Goal: Navigation & Orientation: Find specific page/section

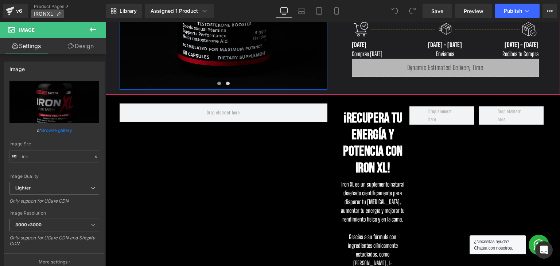
scroll to position [182, 0]
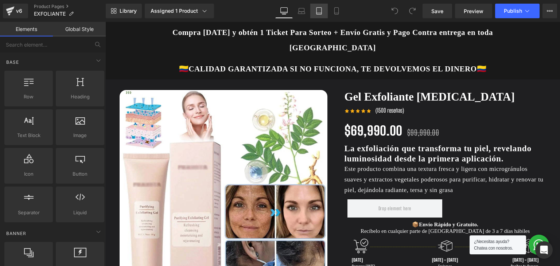
click at [324, 10] on link "Tablet" at bounding box center [318, 11] width 17 height 15
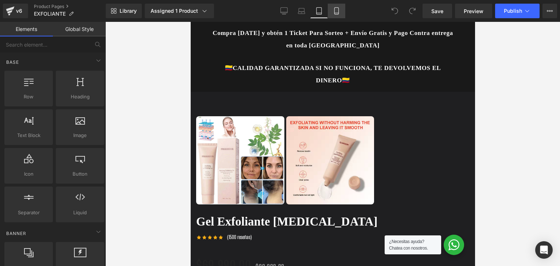
click at [334, 8] on icon at bounding box center [336, 10] width 7 height 7
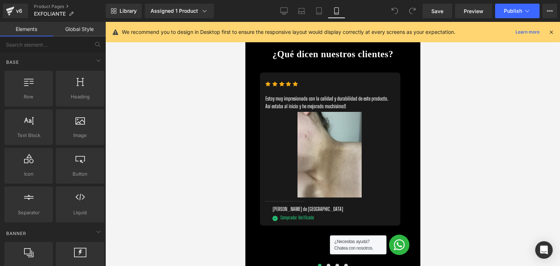
scroll to position [1917, 0]
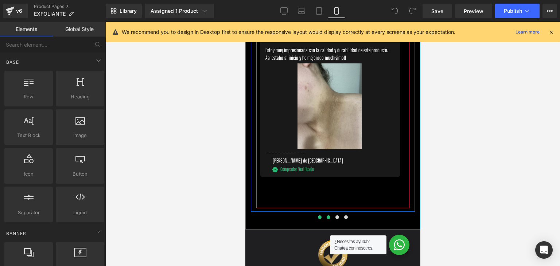
click at [324, 221] on button at bounding box center [328, 217] width 9 height 7
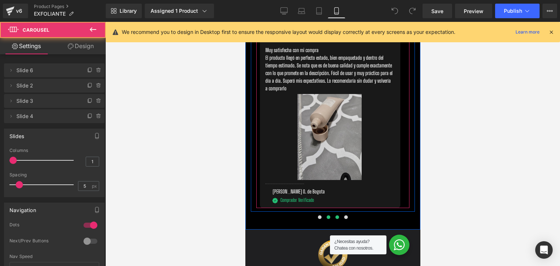
click at [332, 221] on button at bounding box center [336, 217] width 9 height 7
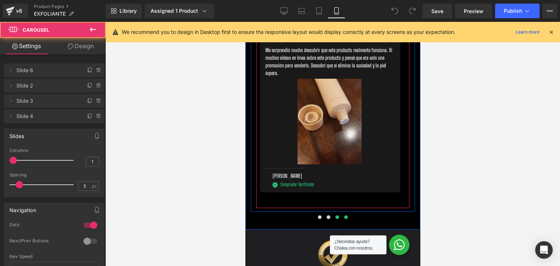
click at [344, 219] on span at bounding box center [346, 217] width 4 height 4
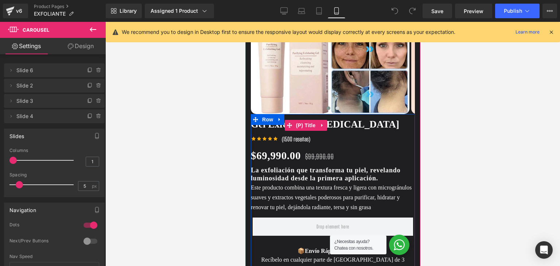
scroll to position [130, 0]
